Goal: Find specific page/section: Find specific page/section

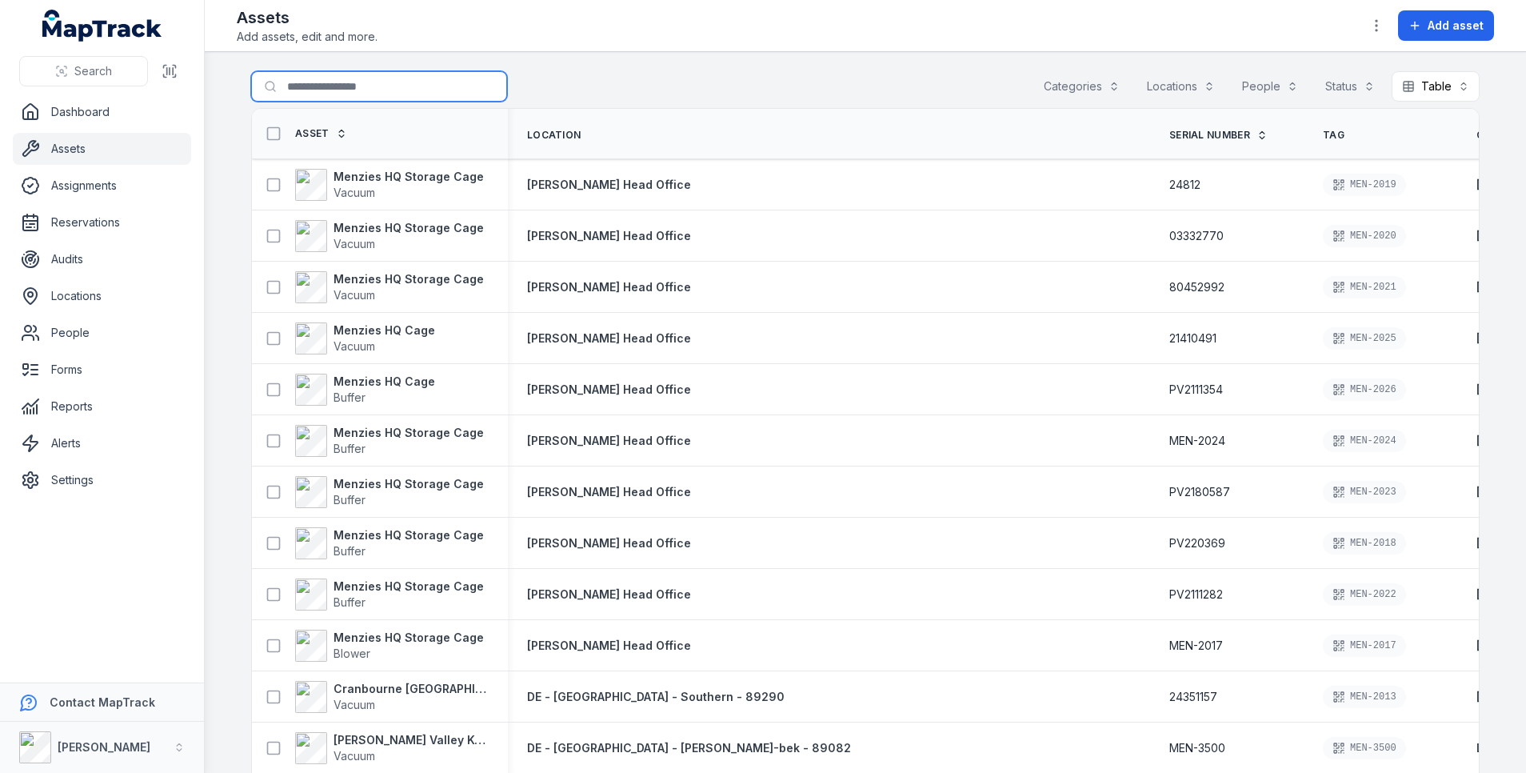
click at [293, 83] on input "Search for assets" at bounding box center [379, 86] width 256 height 30
type input "*"
type input "********"
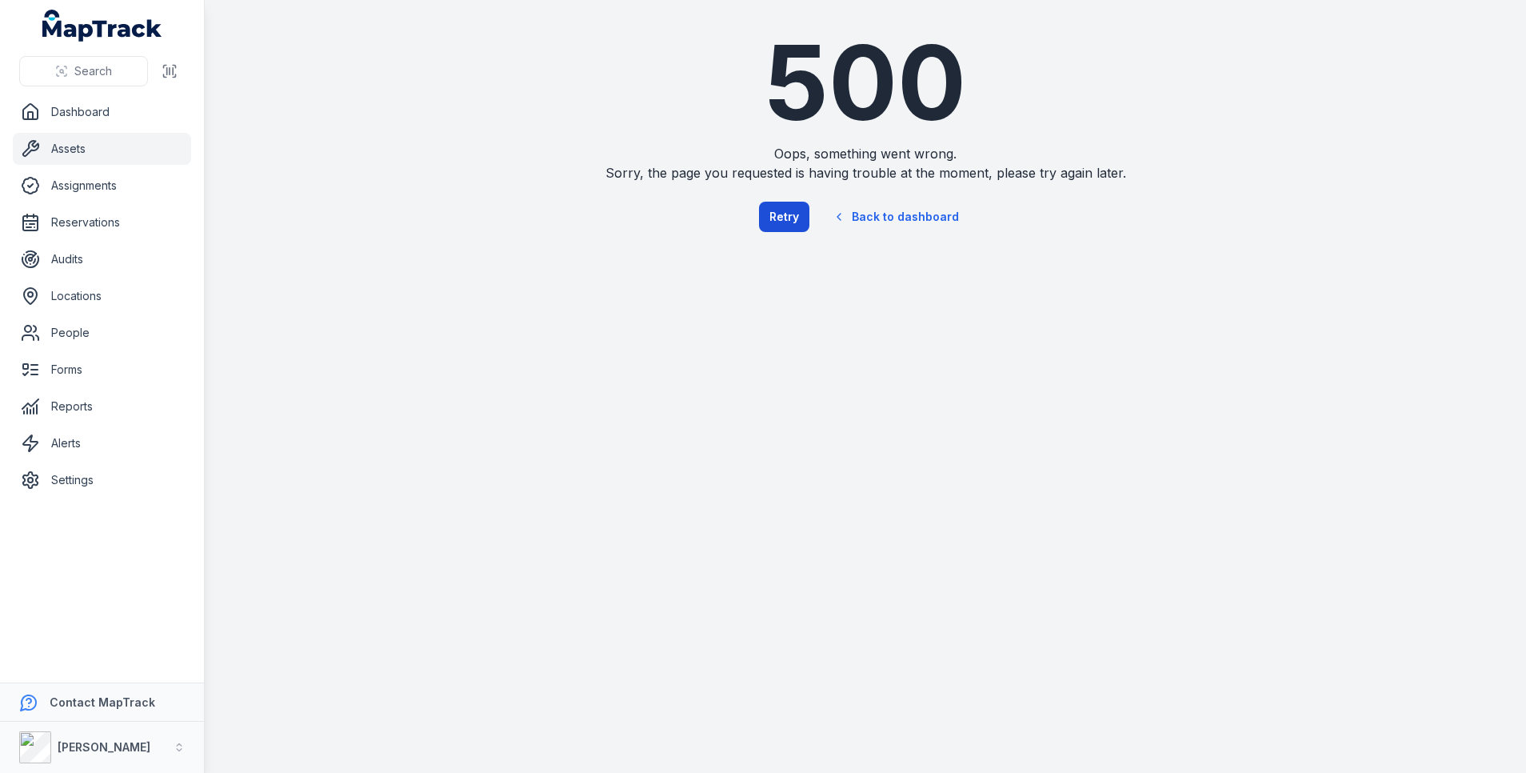
click at [795, 216] on button "Retry" at bounding box center [784, 217] width 50 height 30
